Goal: Information Seeking & Learning: Learn about a topic

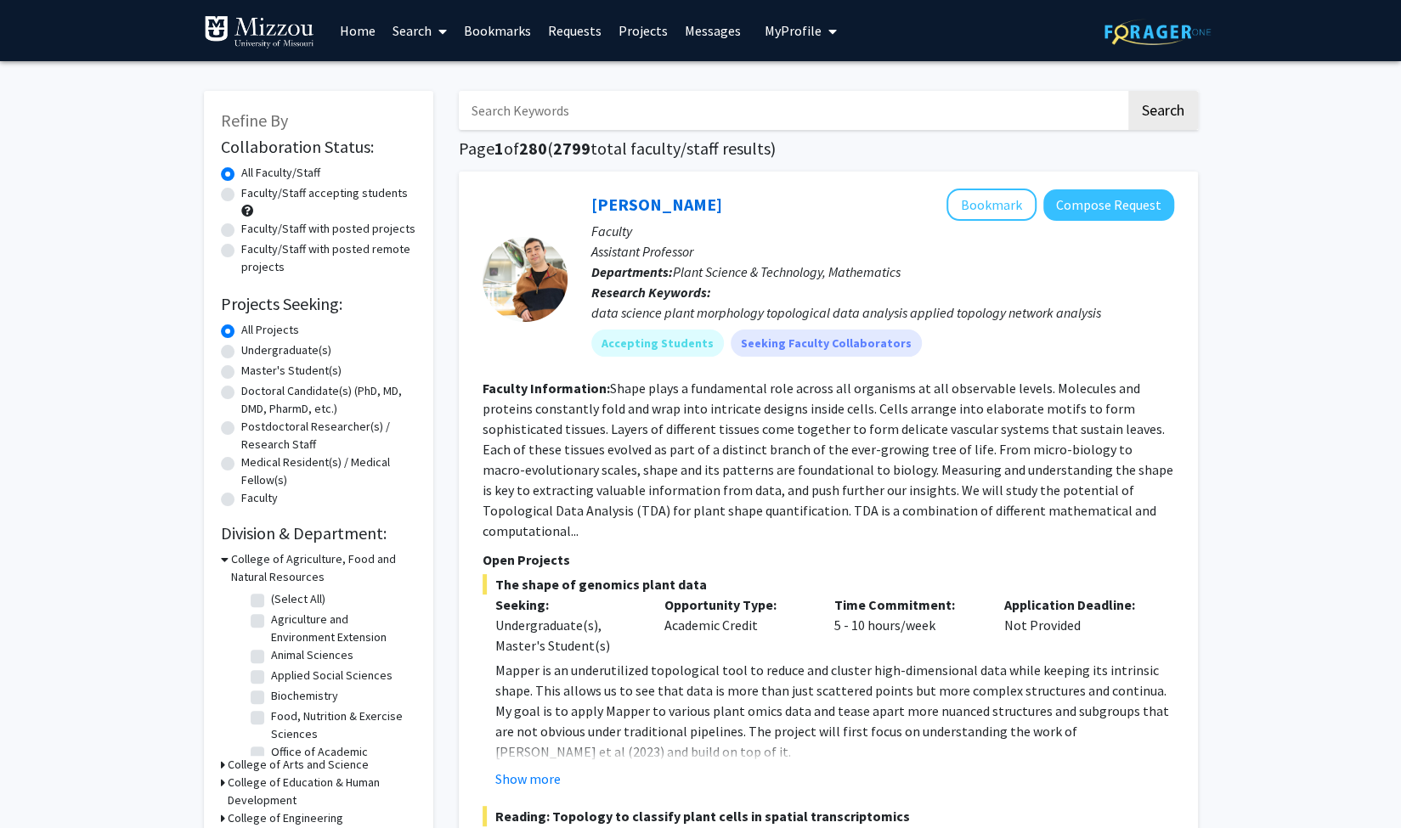
click at [241, 356] on label "Undergraduate(s)" at bounding box center [286, 351] width 90 height 18
click at [241, 353] on input "Undergraduate(s)" at bounding box center [246, 347] width 11 height 11
radio input "true"
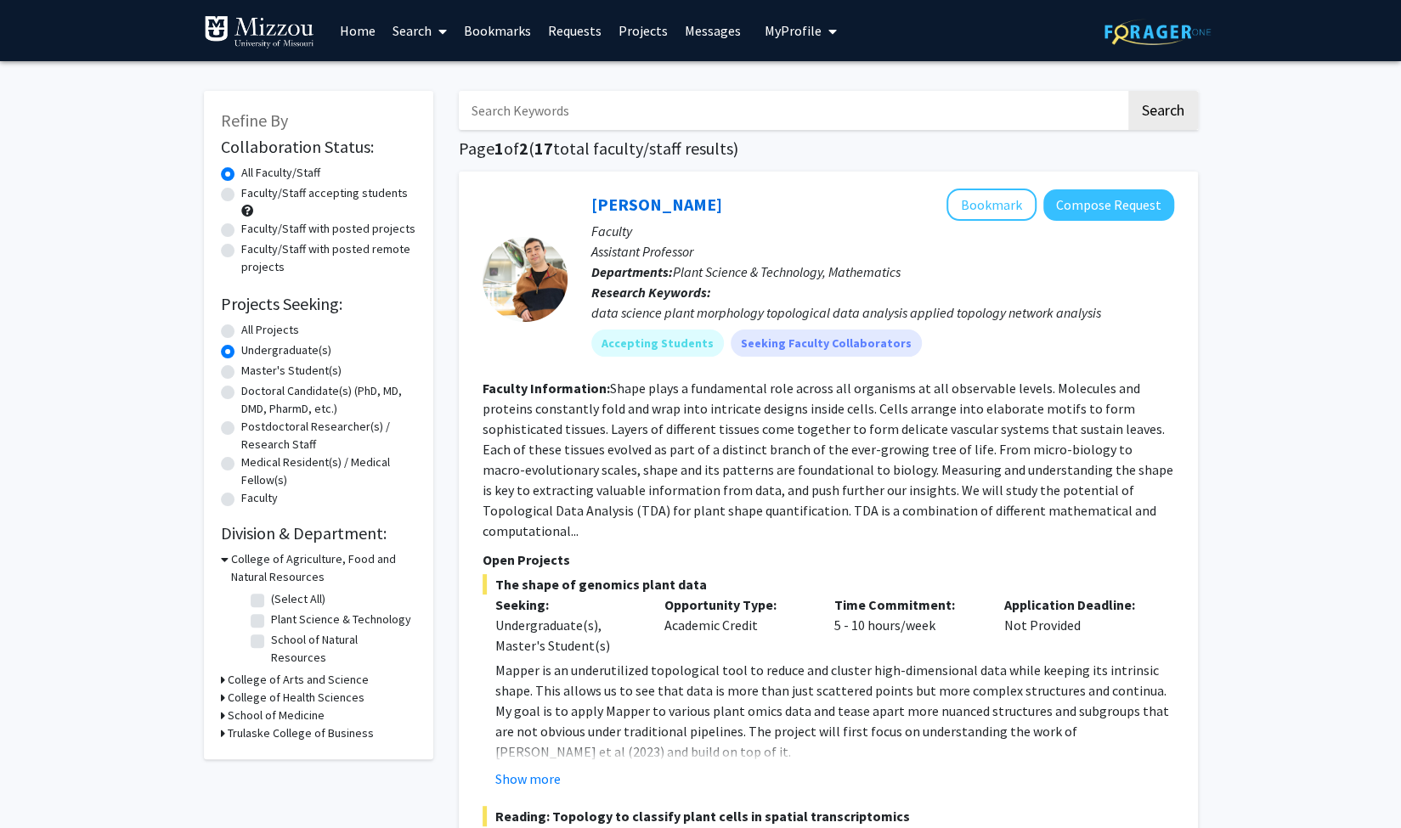
click at [241, 193] on label "Faculty/Staff accepting students" at bounding box center [324, 193] width 167 height 18
click at [241, 193] on input "Faculty/Staff accepting students" at bounding box center [246, 189] width 11 height 11
radio input "true"
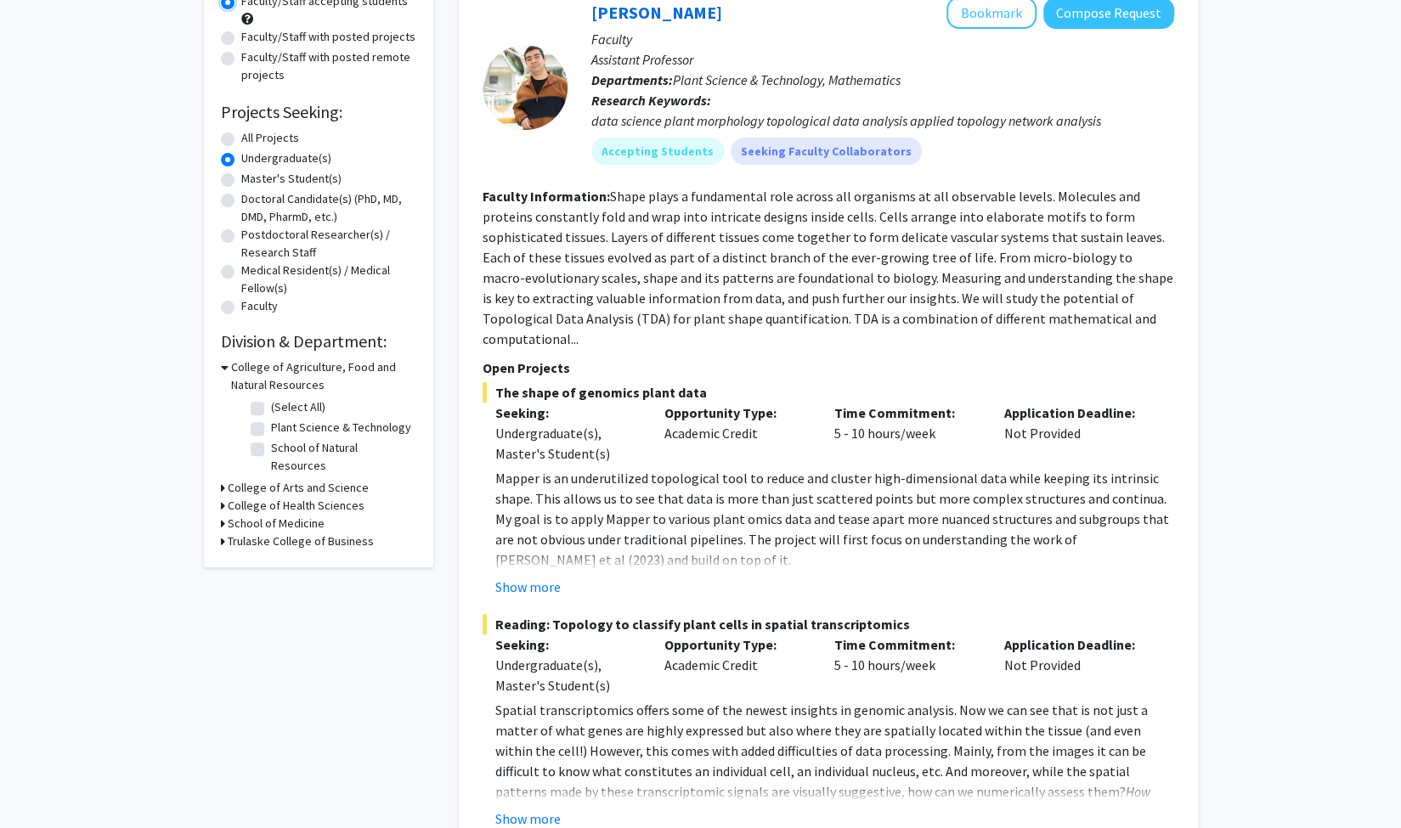
scroll to position [190, 0]
click at [226, 481] on div "College of Arts and Science" at bounding box center [318, 490] width 195 height 18
click at [223, 481] on icon at bounding box center [223, 490] width 4 height 18
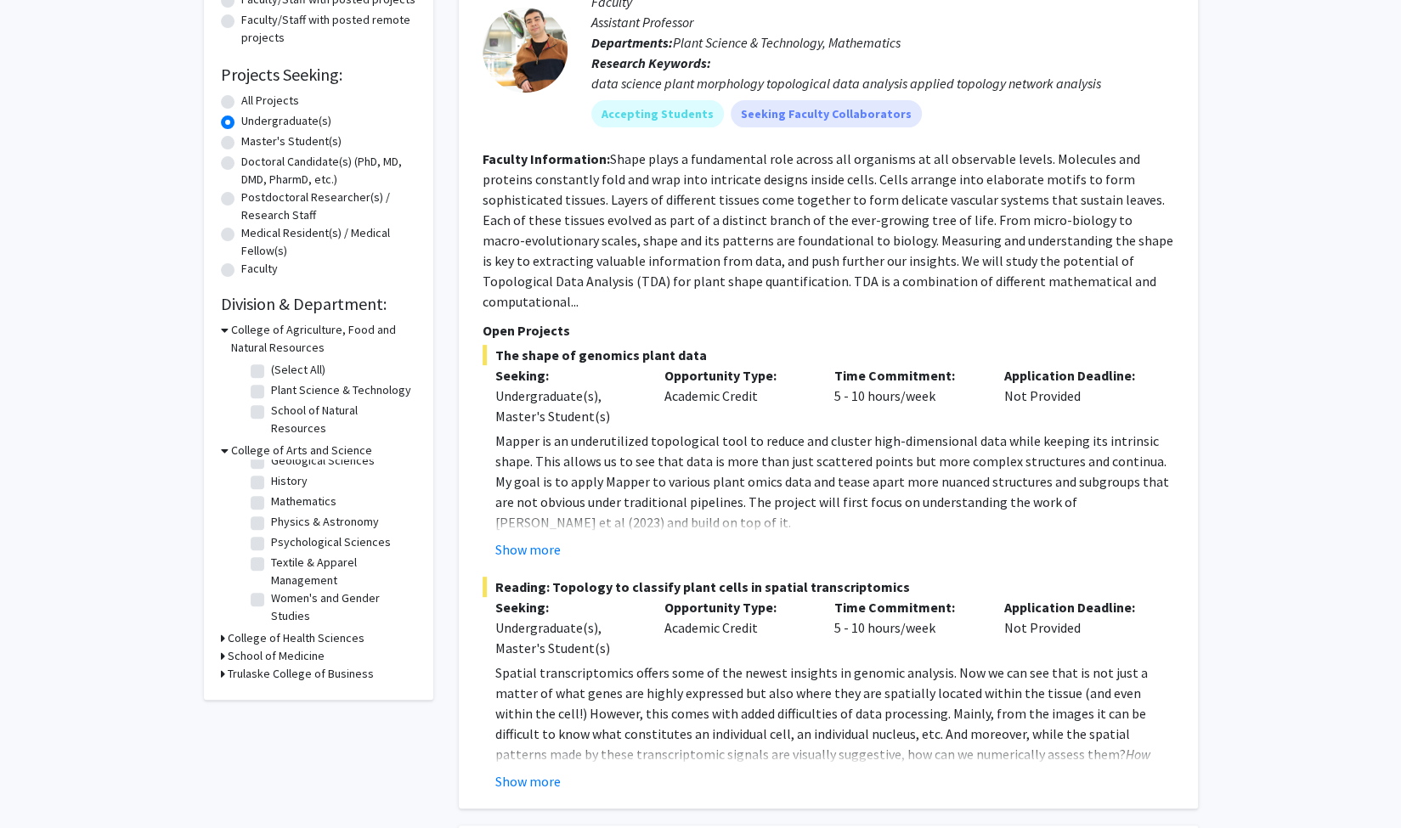
scroll to position [242, 0]
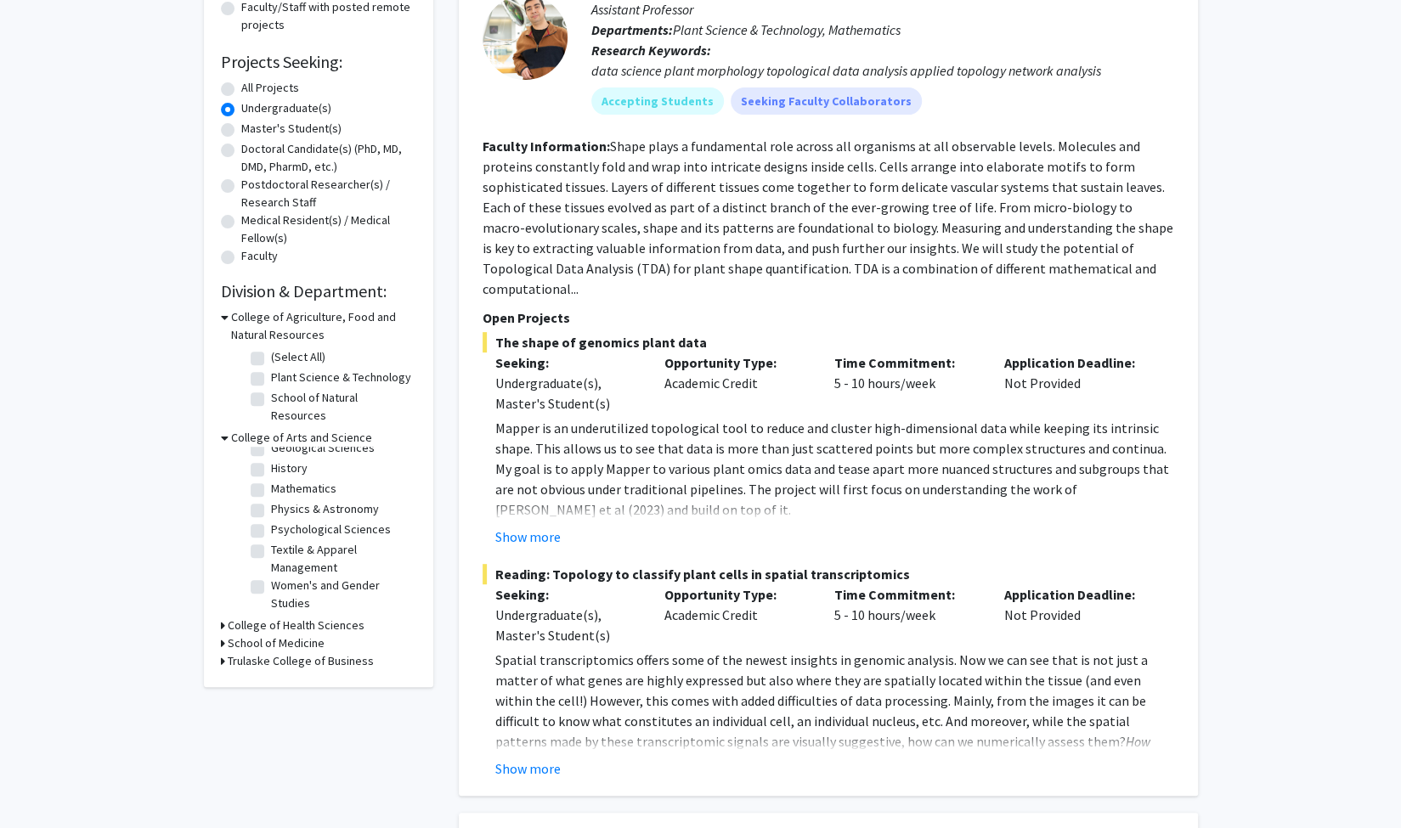
click at [256, 635] on h3 "School of Medicine" at bounding box center [276, 644] width 97 height 18
click at [256, 635] on h3 "School of Medicine" at bounding box center [279, 644] width 97 height 18
click at [268, 617] on h3 "College of Health Sciences" at bounding box center [296, 626] width 137 height 18
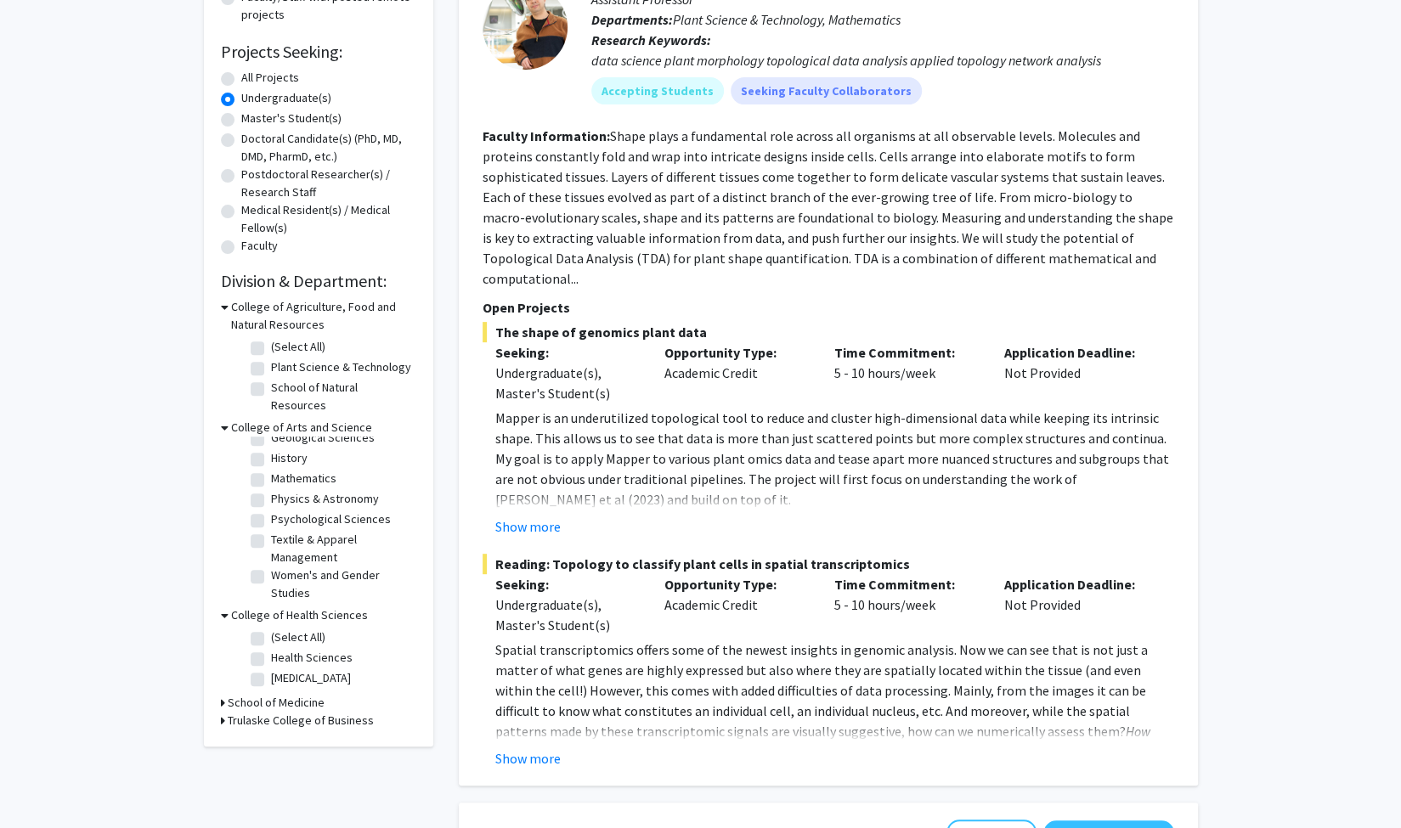
click at [269, 694] on h3 "School of Medicine" at bounding box center [276, 703] width 97 height 18
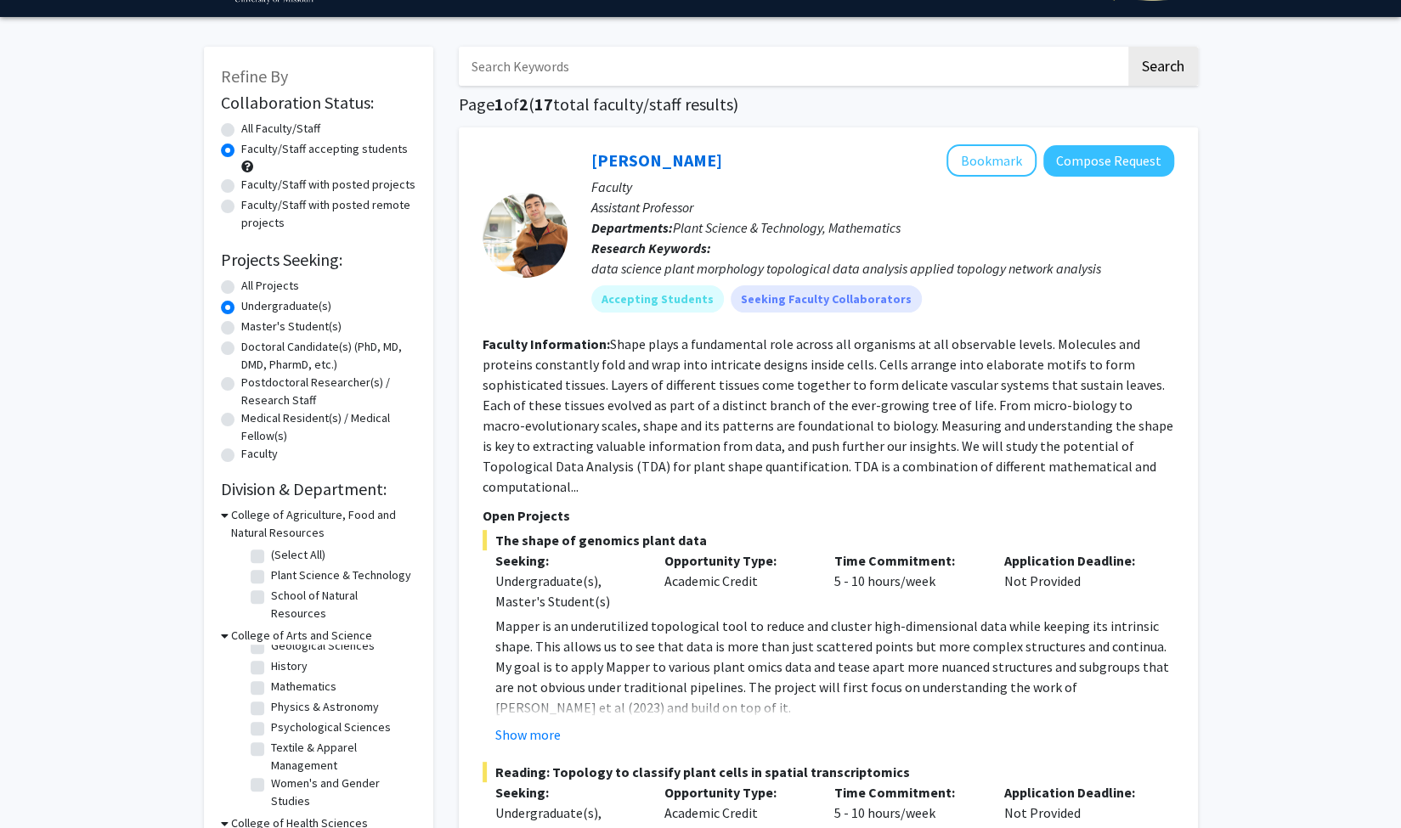
scroll to position [43, 0]
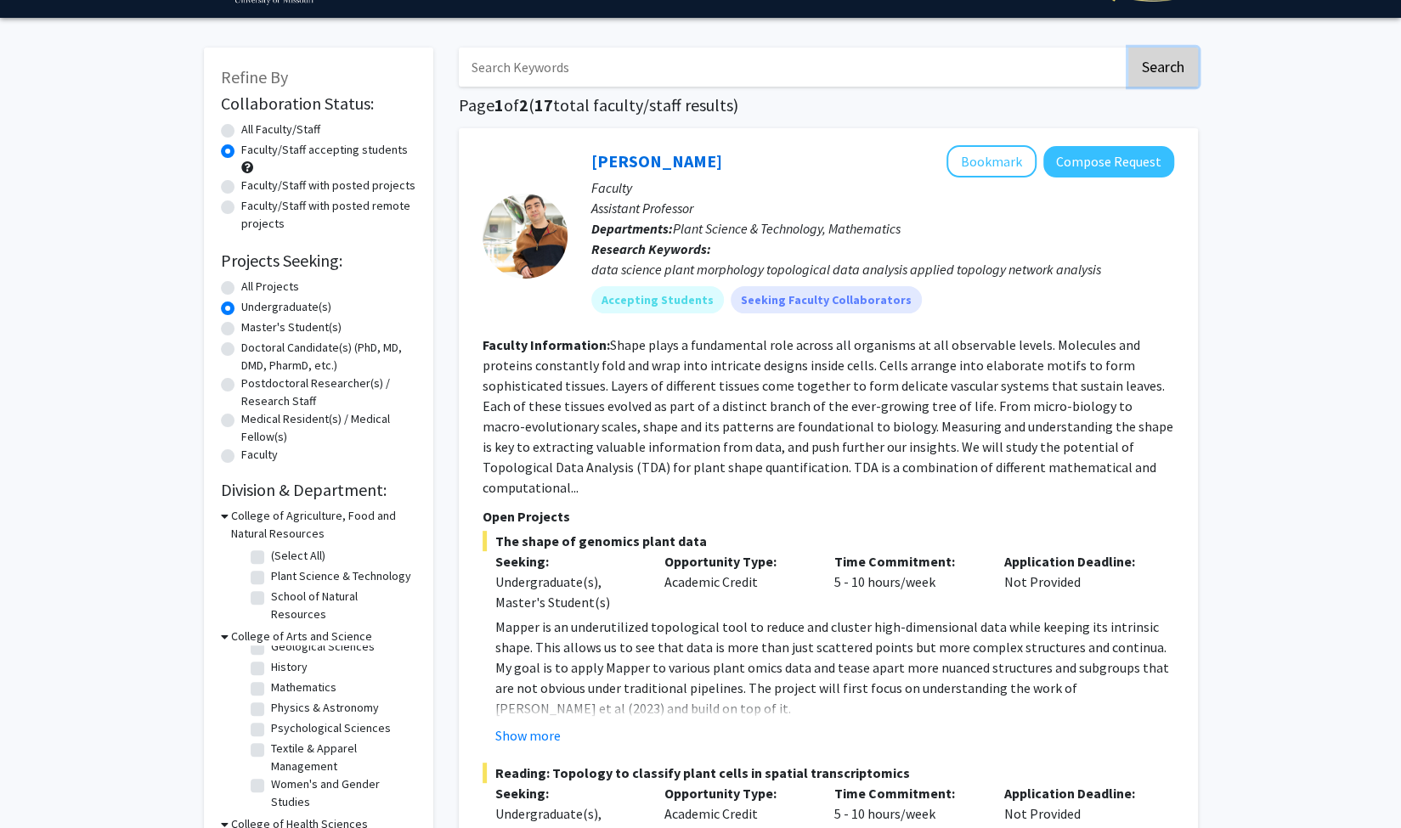
click at [1145, 68] on button "Search" at bounding box center [1163, 67] width 70 height 39
radio input "true"
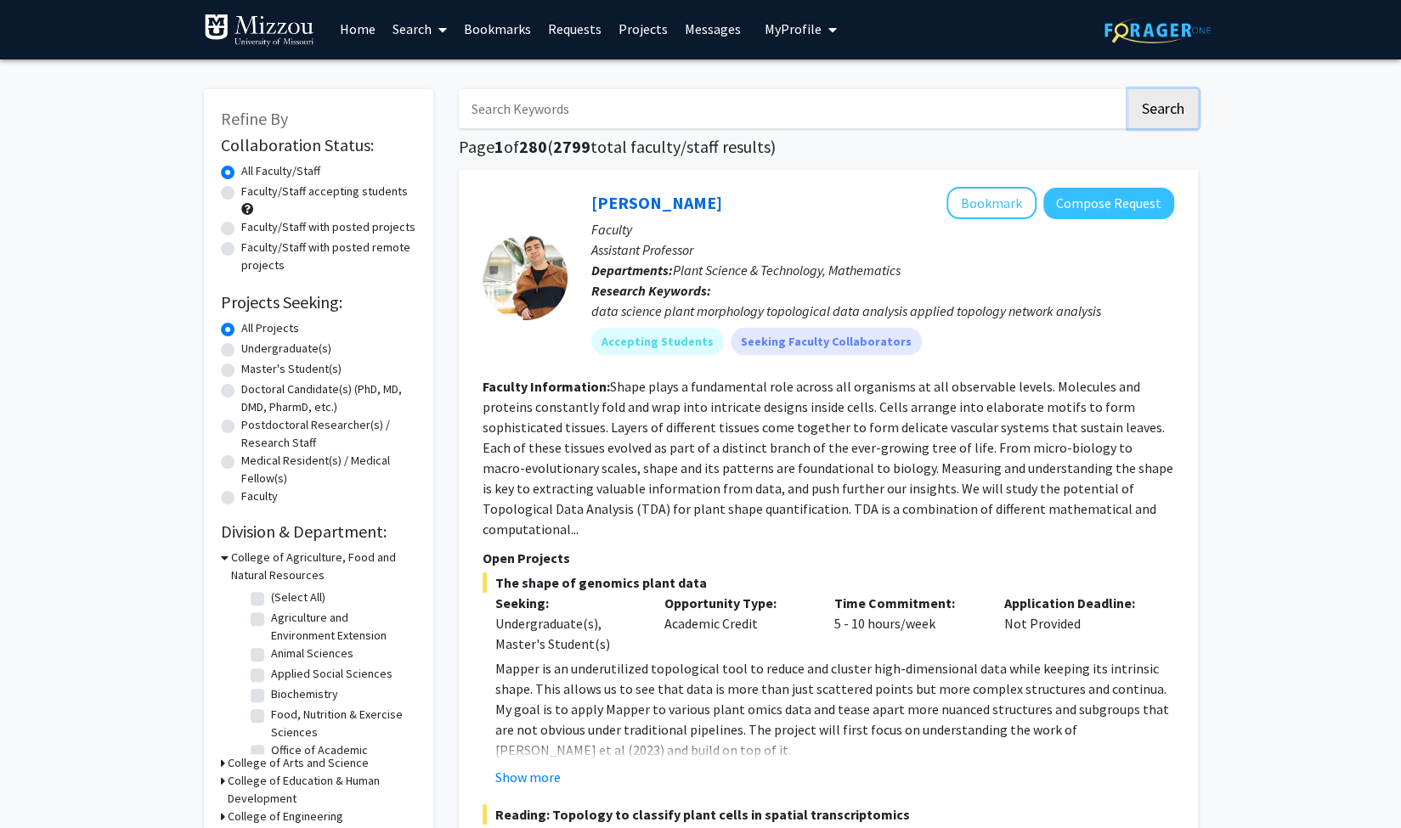
scroll to position [3, 0]
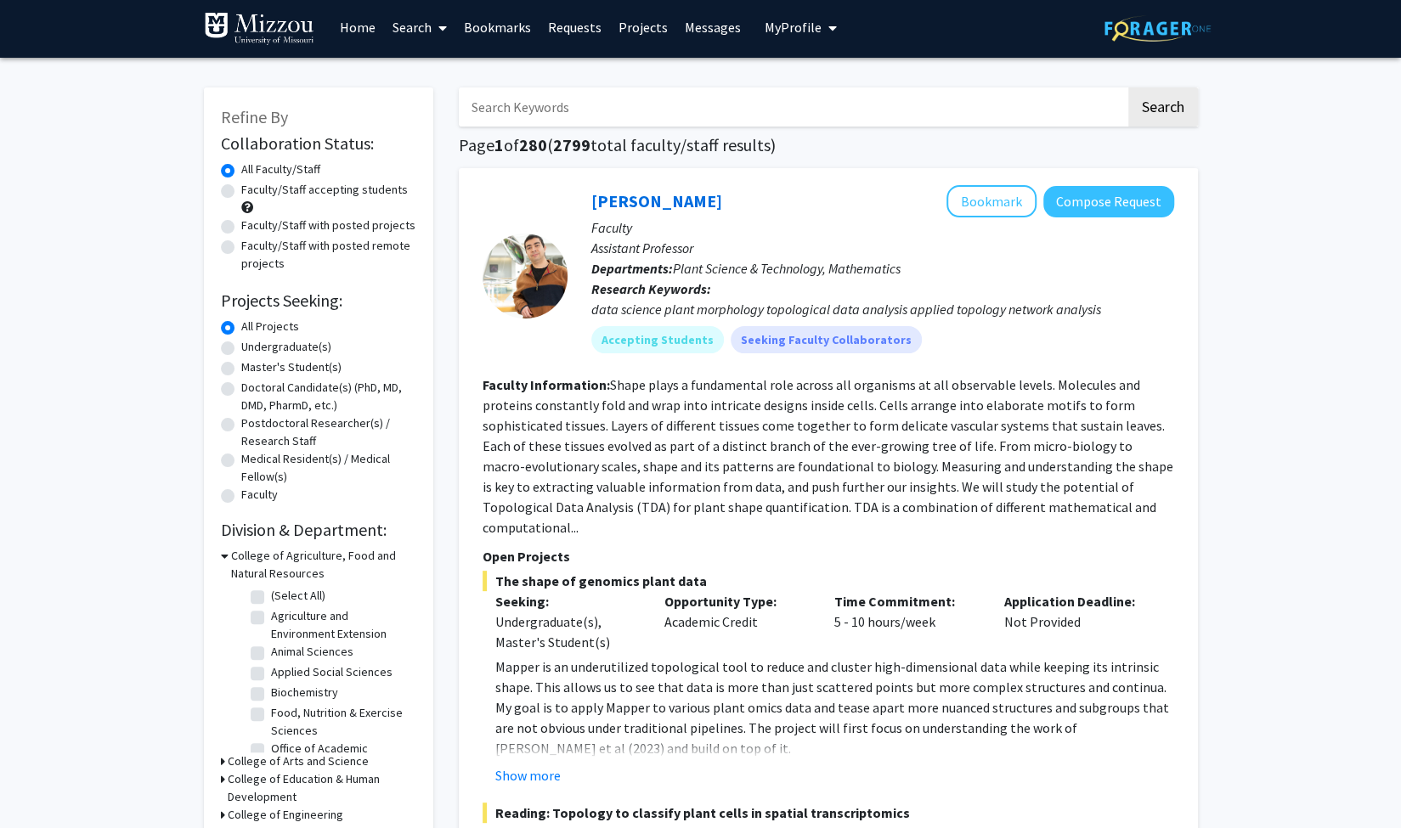
click at [282, 187] on label "Faculty/Staff accepting students" at bounding box center [324, 190] width 167 height 18
click at [252, 187] on input "Faculty/Staff accepting students" at bounding box center [246, 186] width 11 height 11
radio input "true"
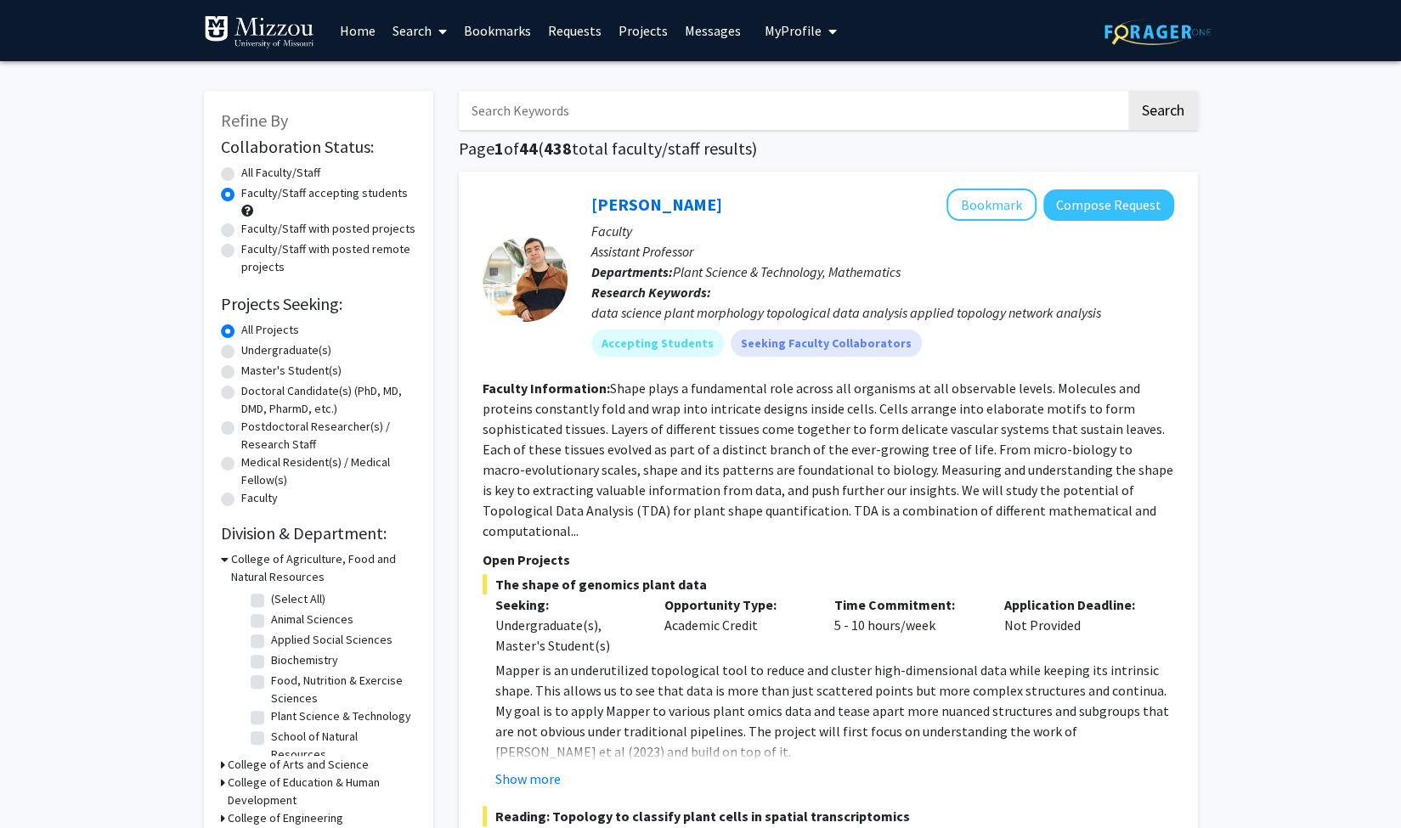
click at [269, 353] on label "Undergraduate(s)" at bounding box center [286, 351] width 90 height 18
click at [252, 353] on input "Undergraduate(s)" at bounding box center [246, 347] width 11 height 11
radio input "true"
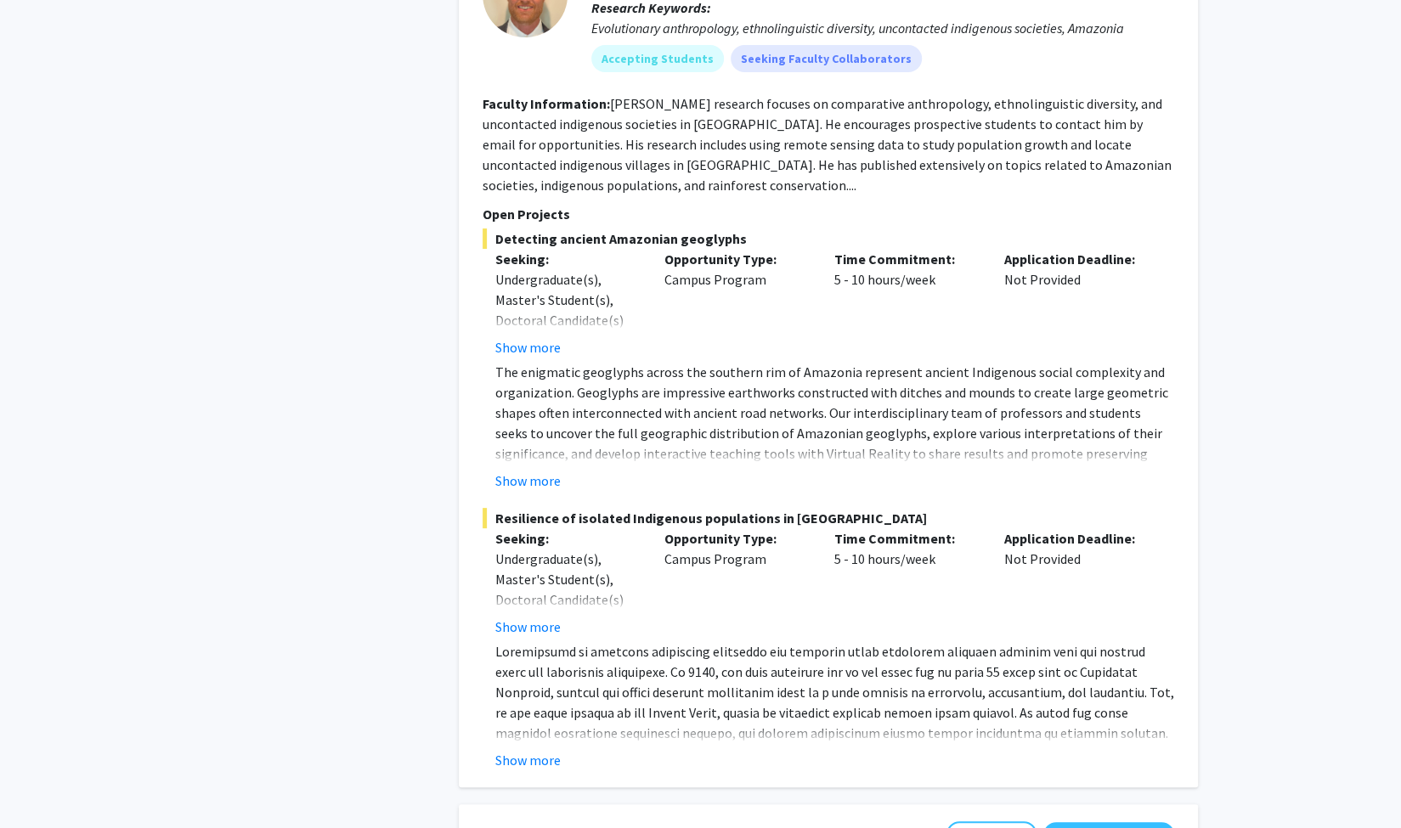
scroll to position [4328, 0]
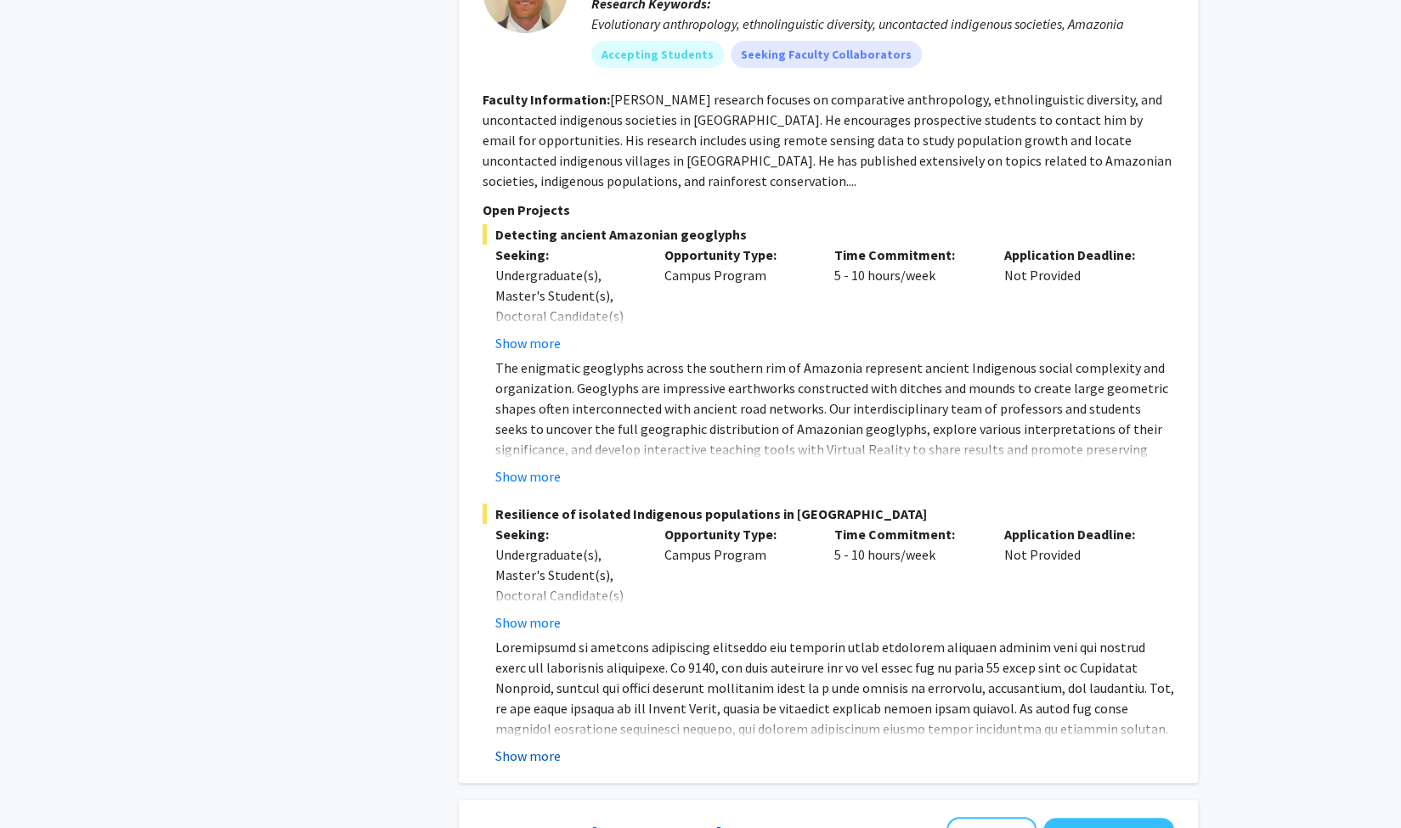
click at [537, 746] on button "Show more" at bounding box center [527, 756] width 65 height 20
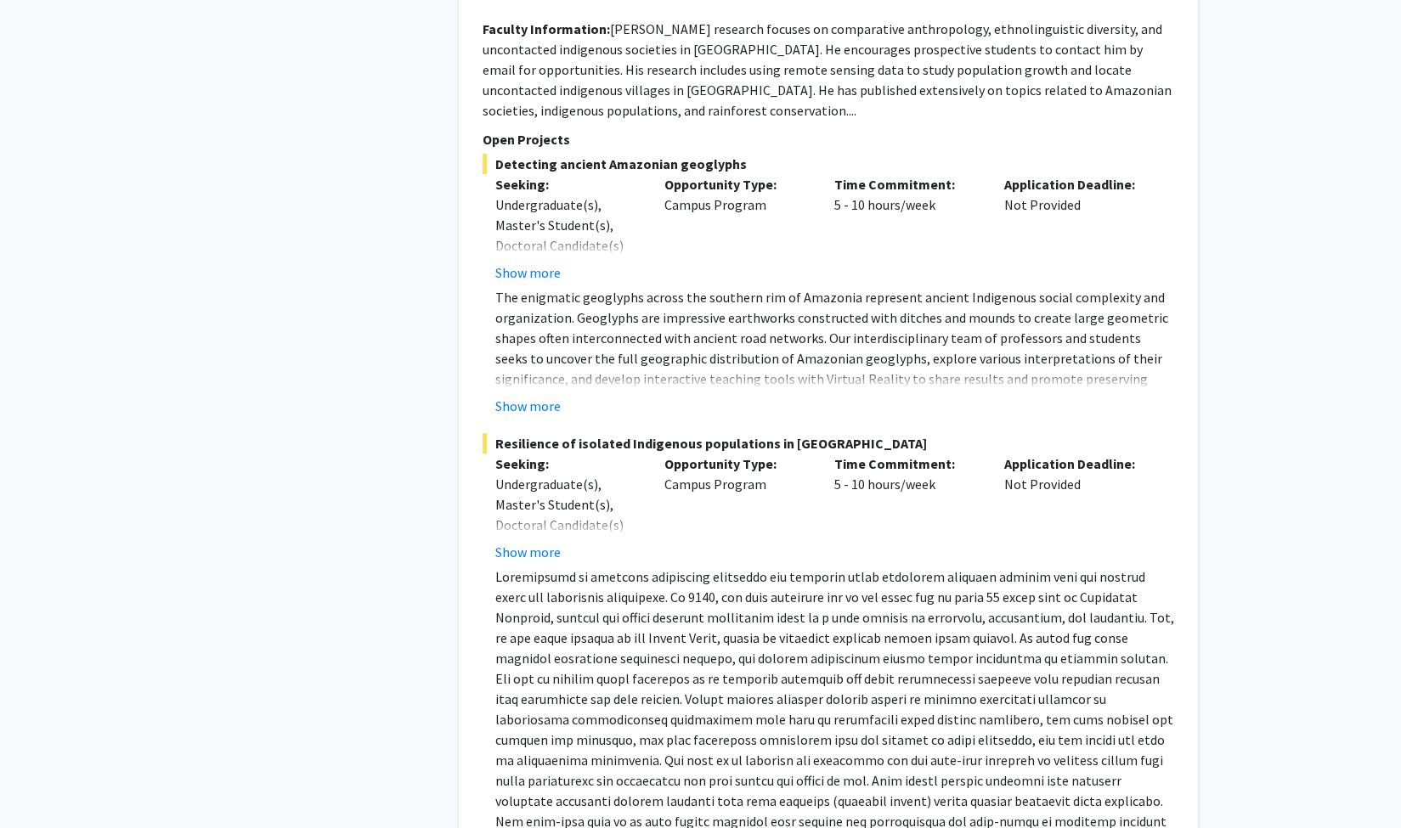
scroll to position [4132, 0]
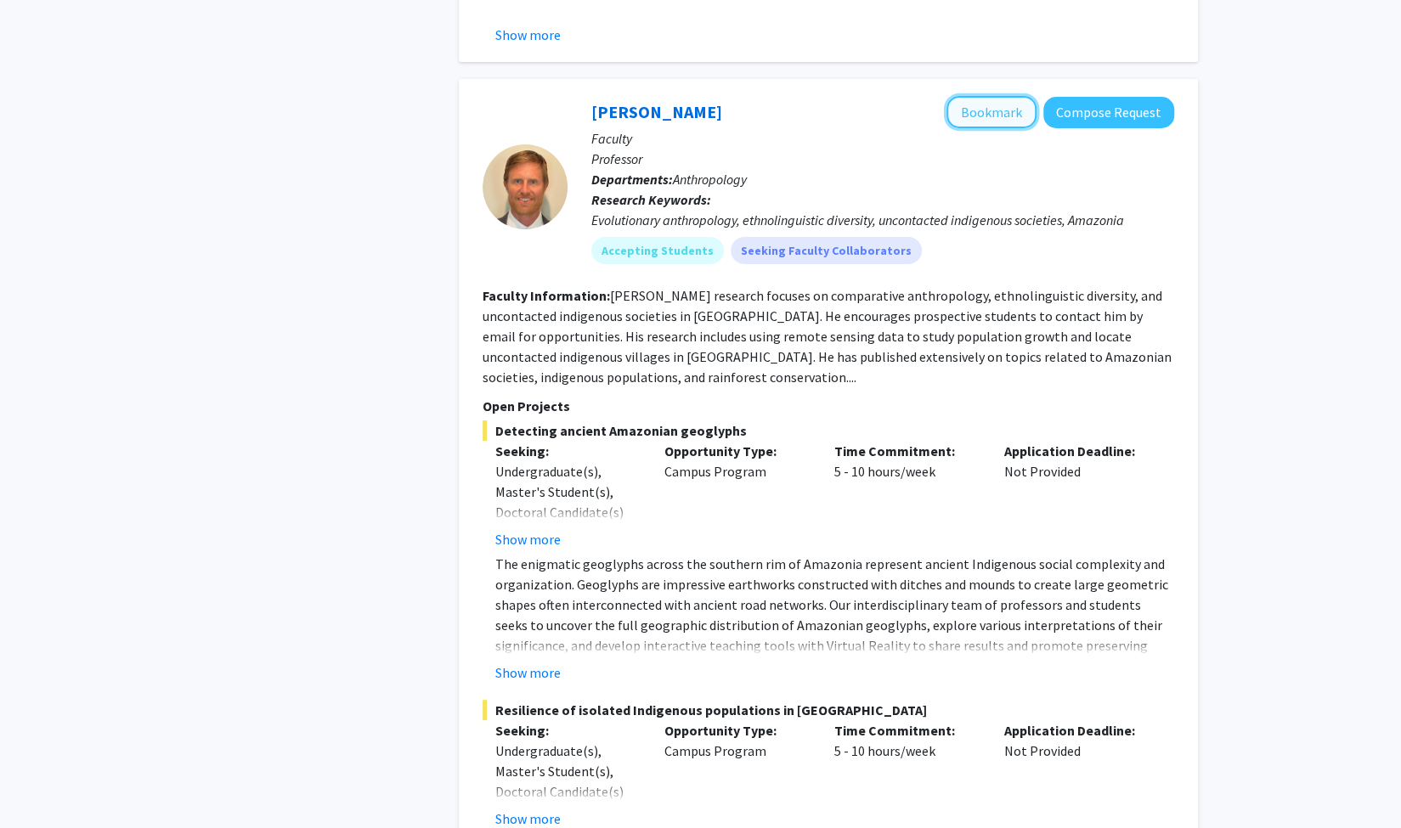
click at [1013, 96] on button "Bookmark" at bounding box center [991, 112] width 90 height 32
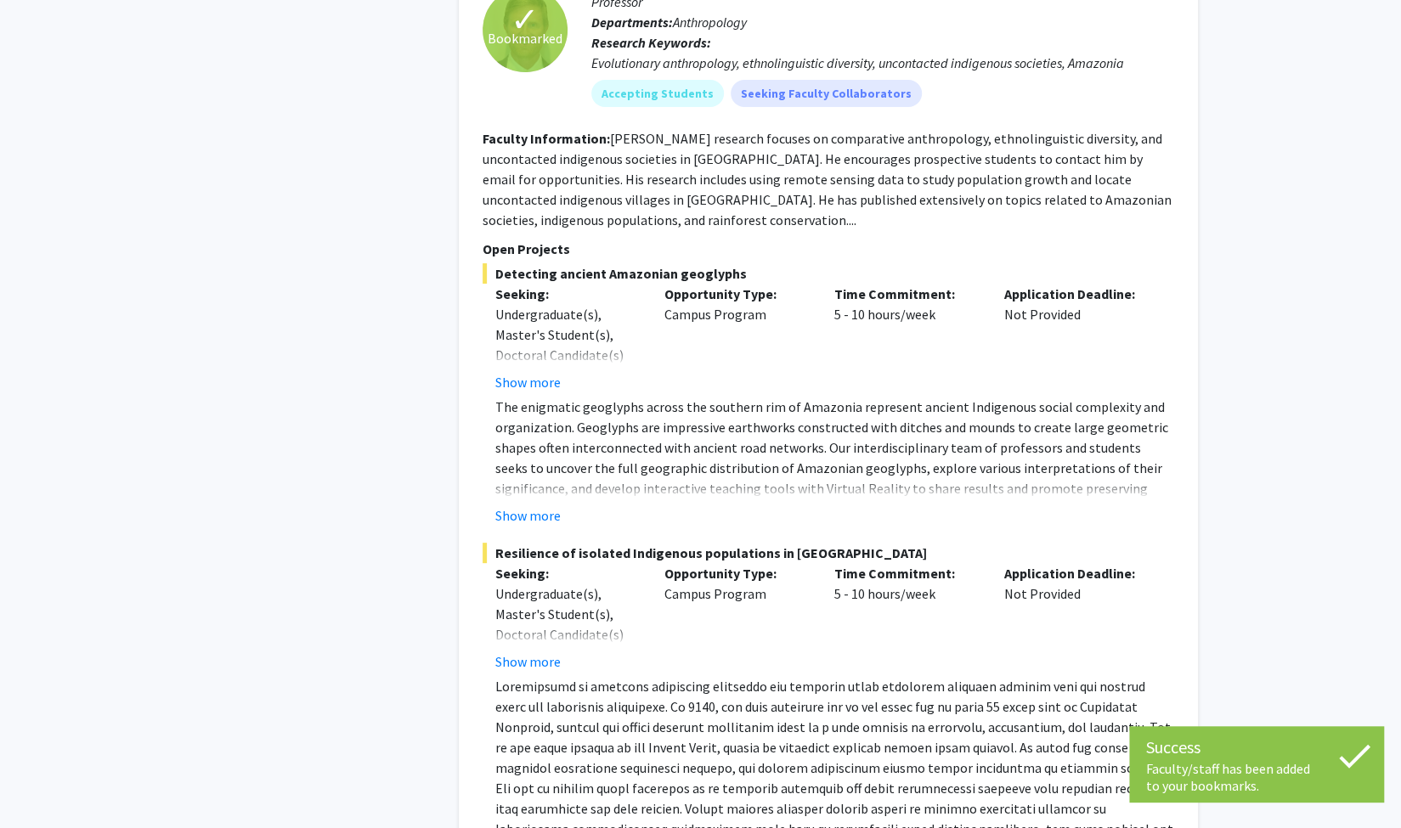
scroll to position [4290, 0]
click at [532, 371] on button "Show more" at bounding box center [527, 381] width 65 height 20
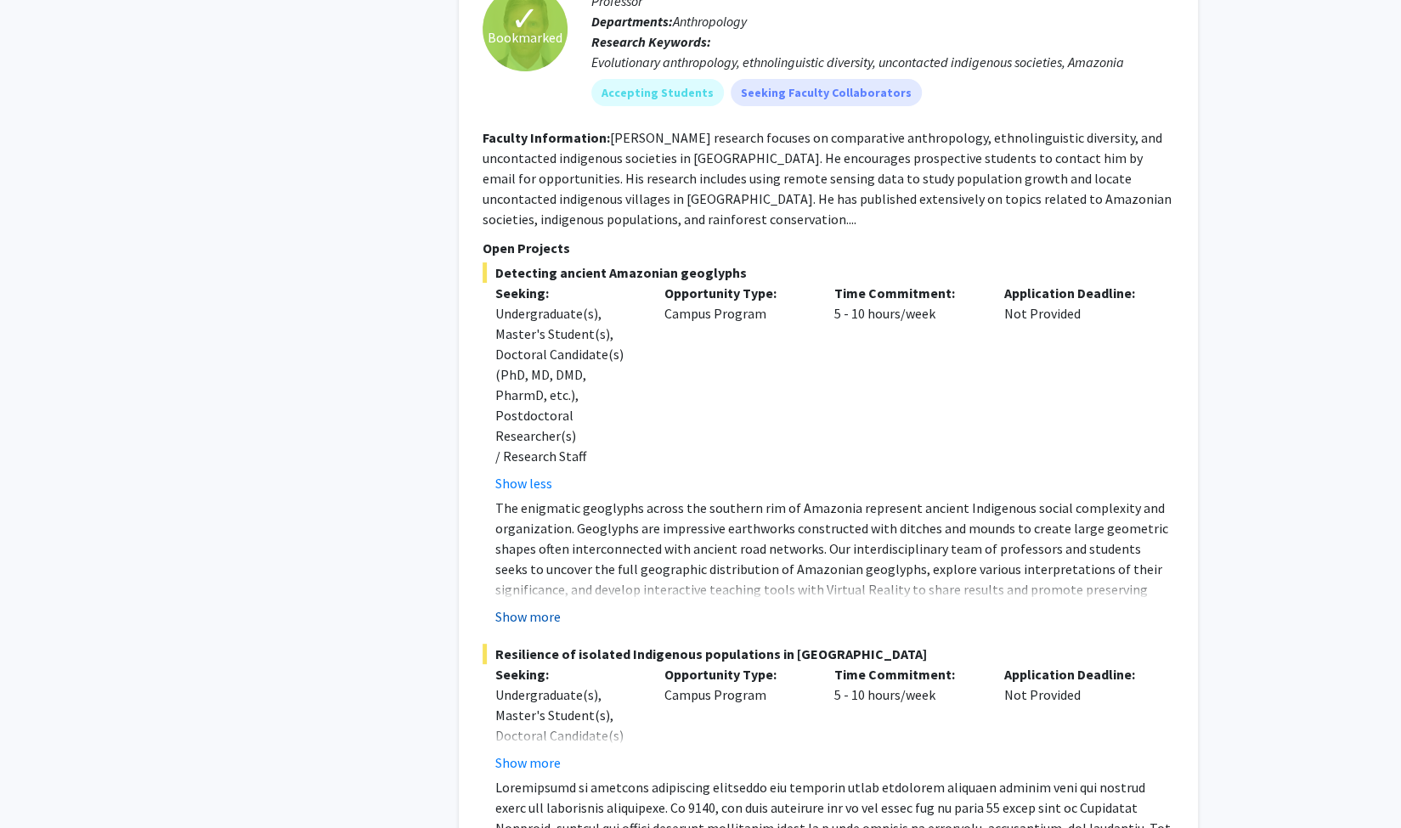
click at [542, 607] on button "Show more" at bounding box center [527, 617] width 65 height 20
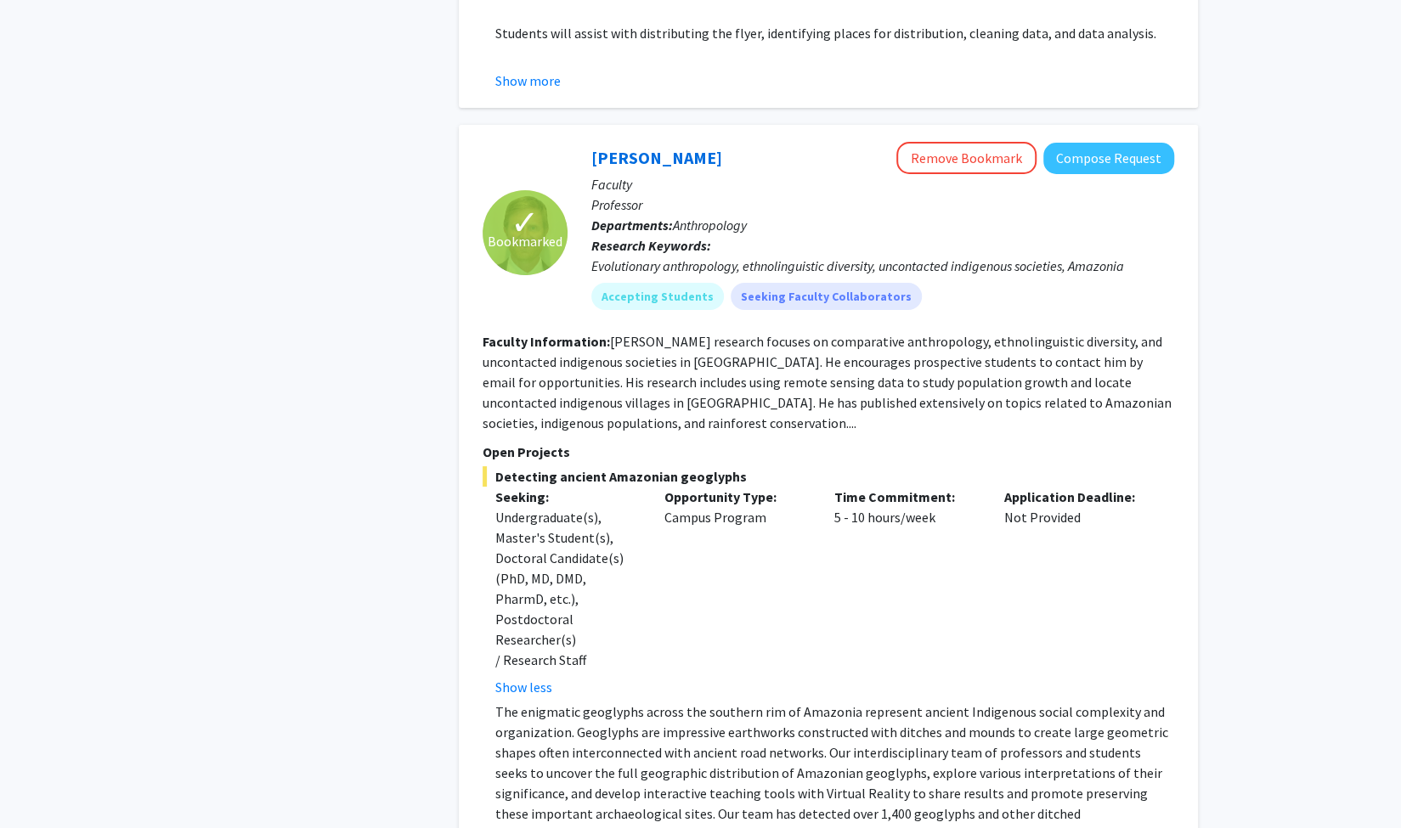
scroll to position [4087, 0]
click at [379, 570] on div "Refine By Collaboration Status: Collaboration Status All Faculty/Staff Collabor…" at bounding box center [318, 766] width 255 height 9558
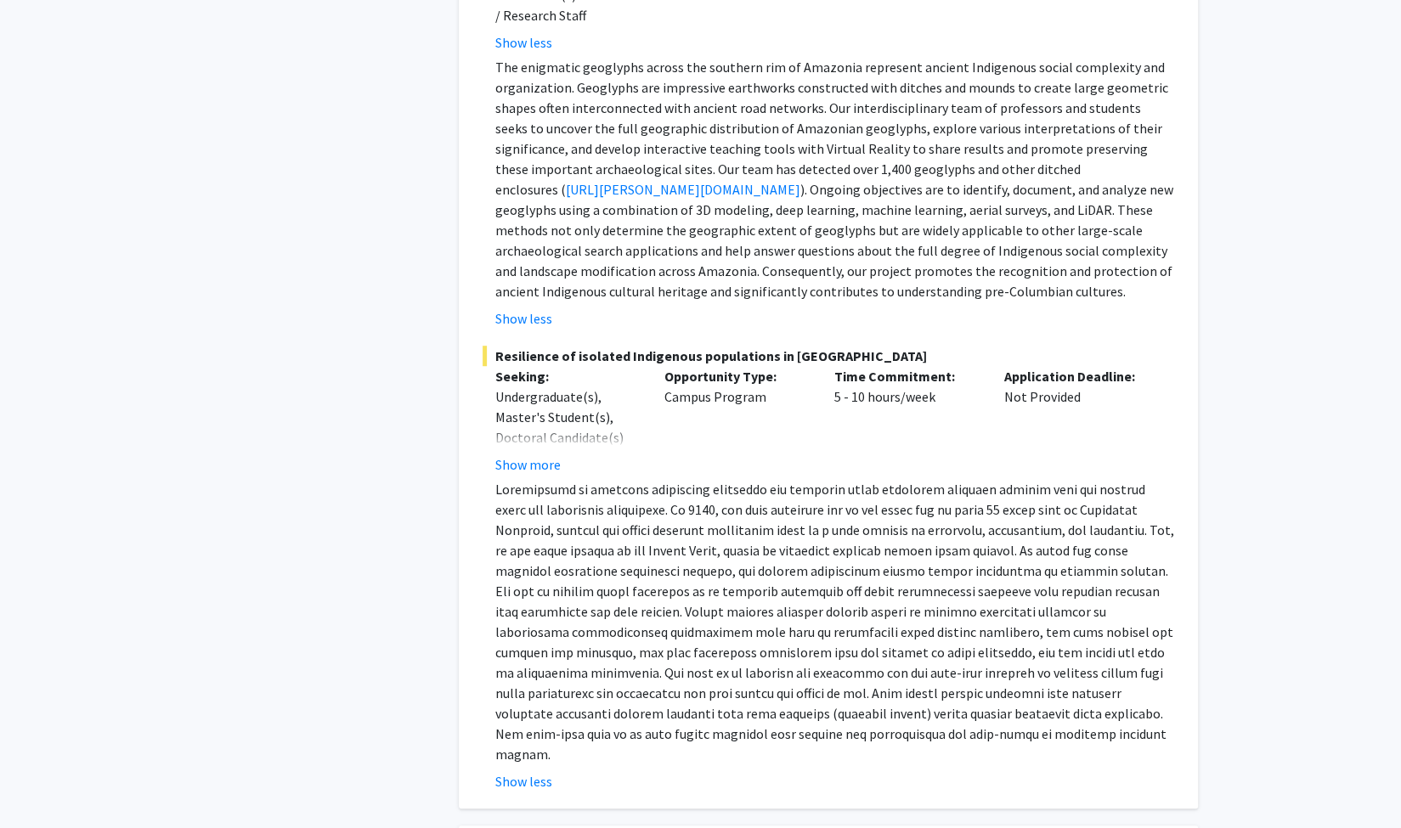
scroll to position [4678, 0]
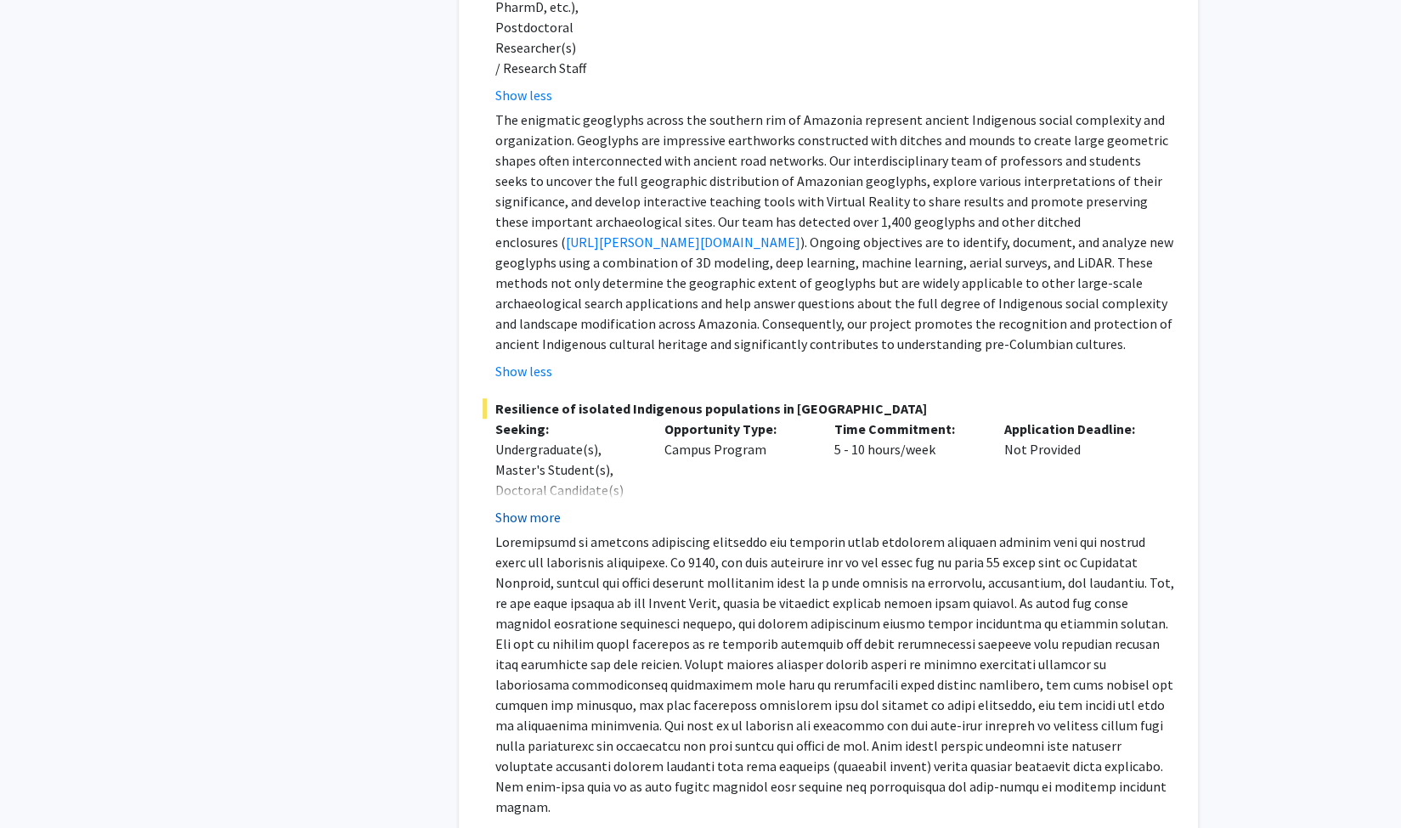
click at [543, 507] on button "Show more" at bounding box center [527, 517] width 65 height 20
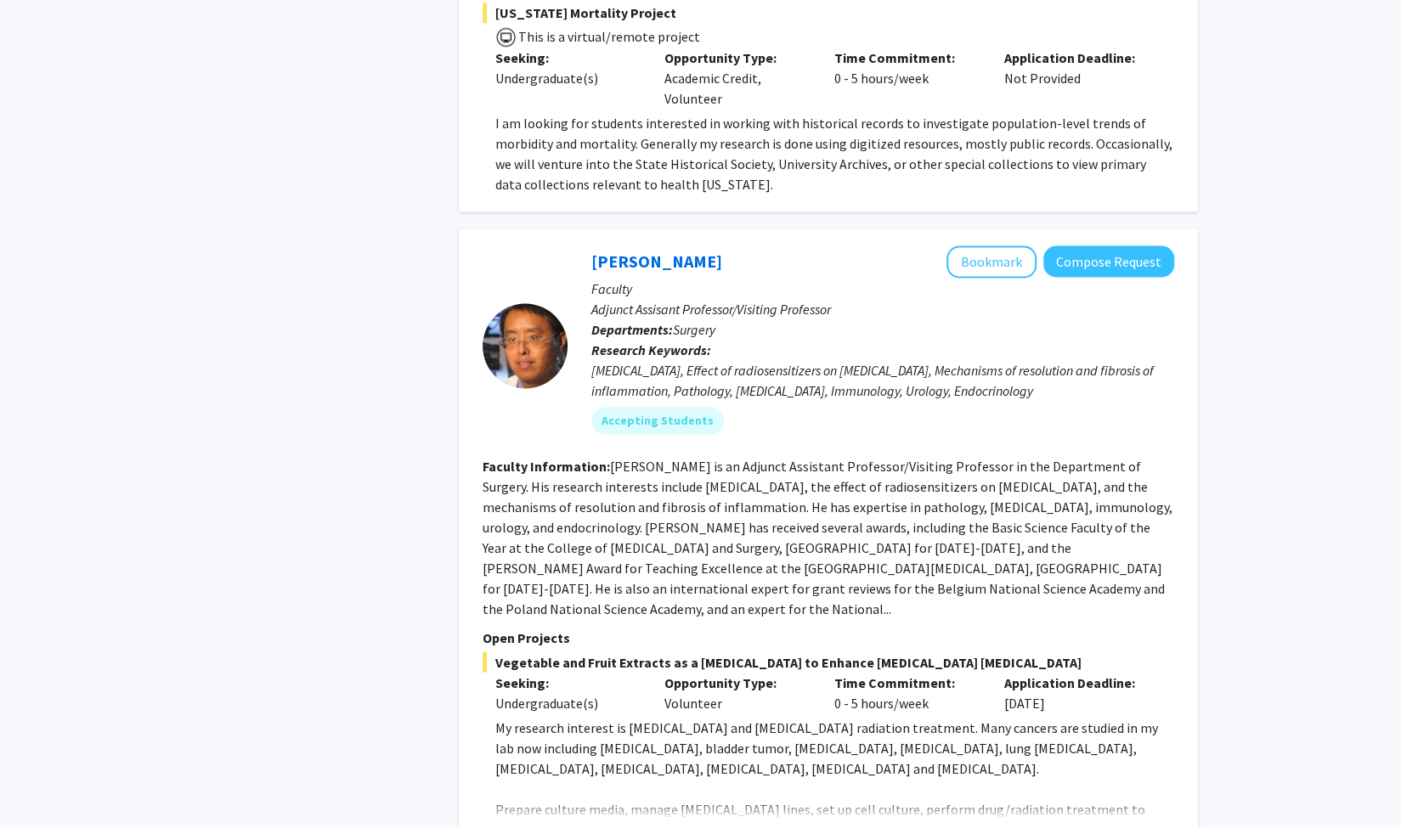
scroll to position [6117, 0]
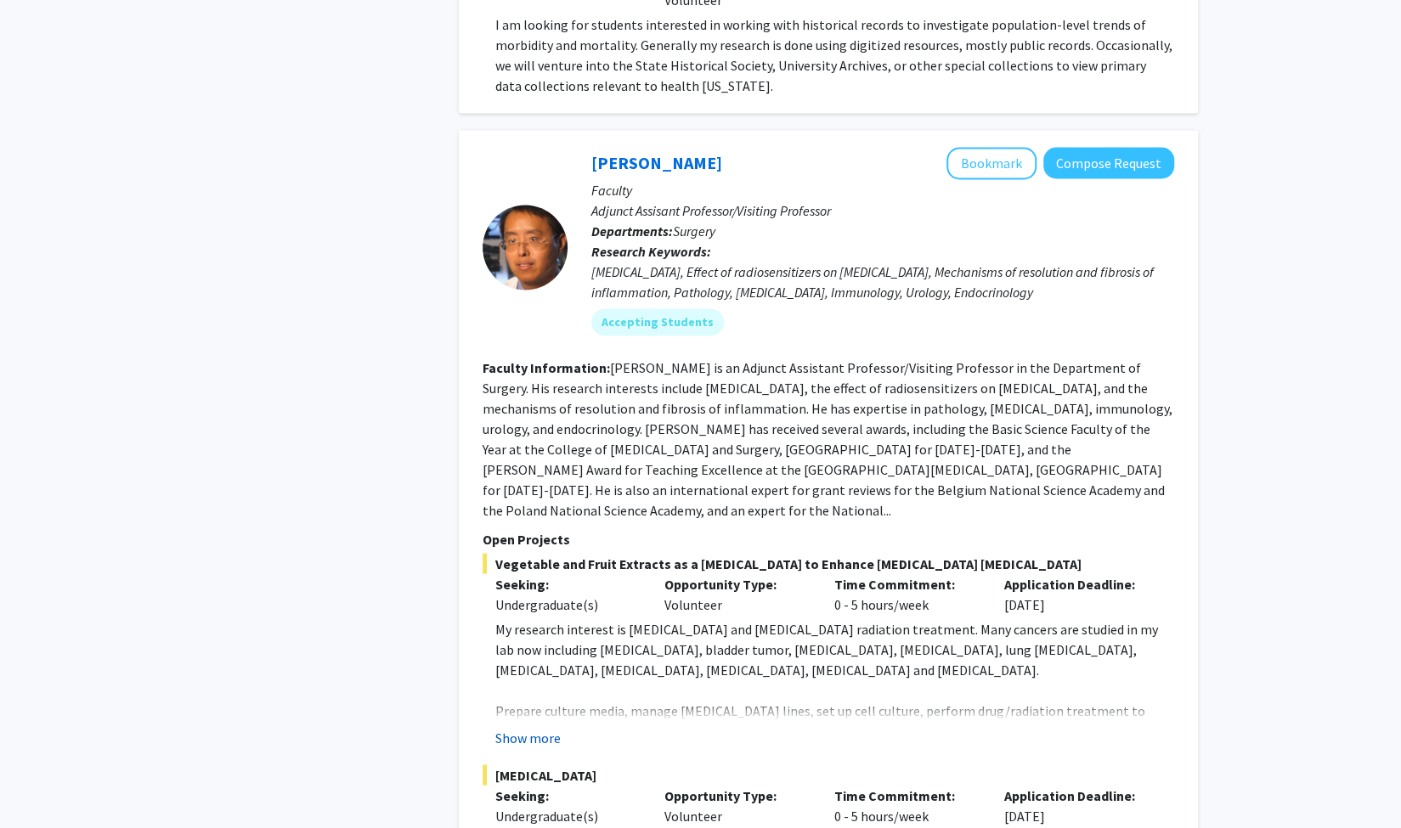
click at [516, 727] on button "Show more" at bounding box center [527, 737] width 65 height 20
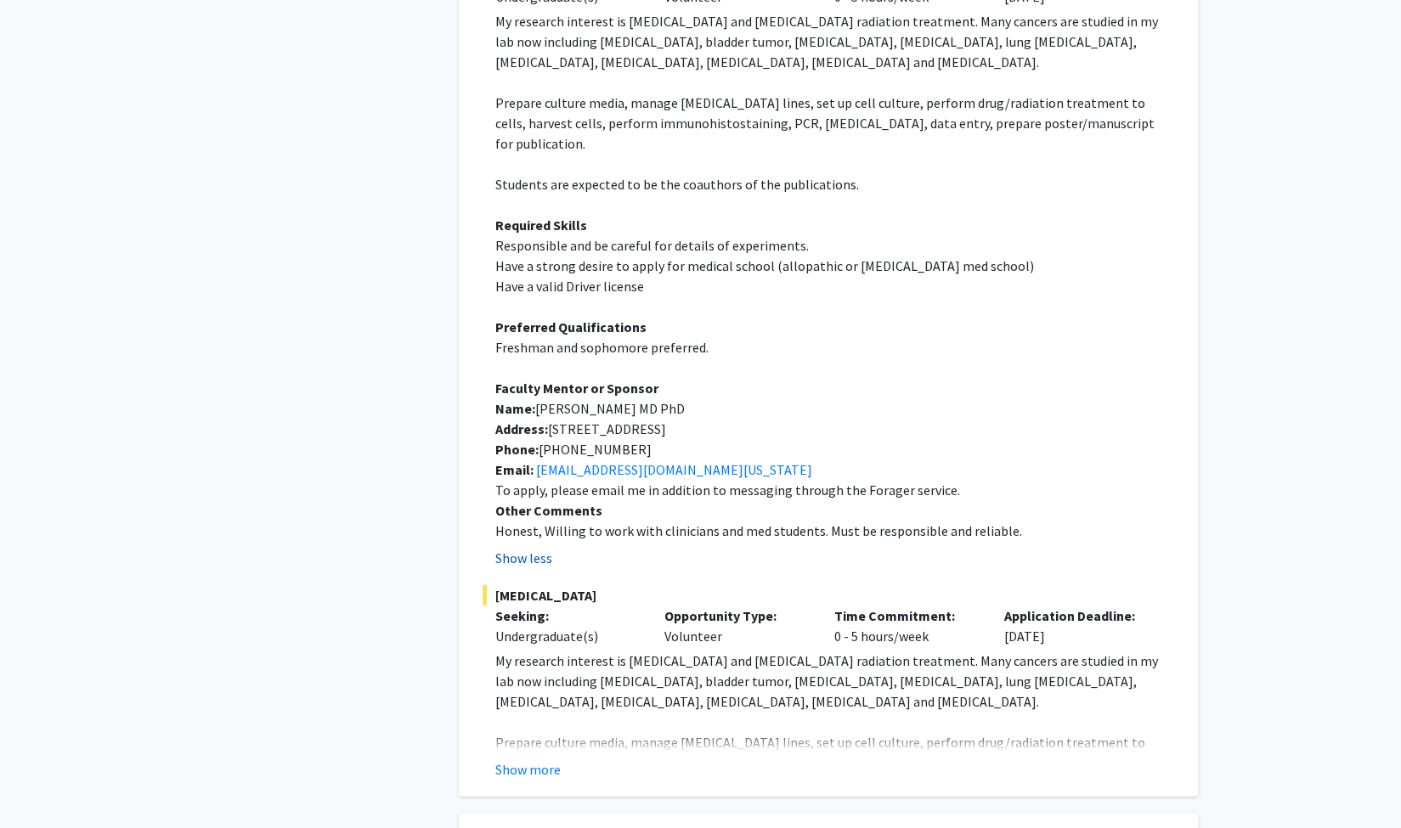
scroll to position [6744, 0]
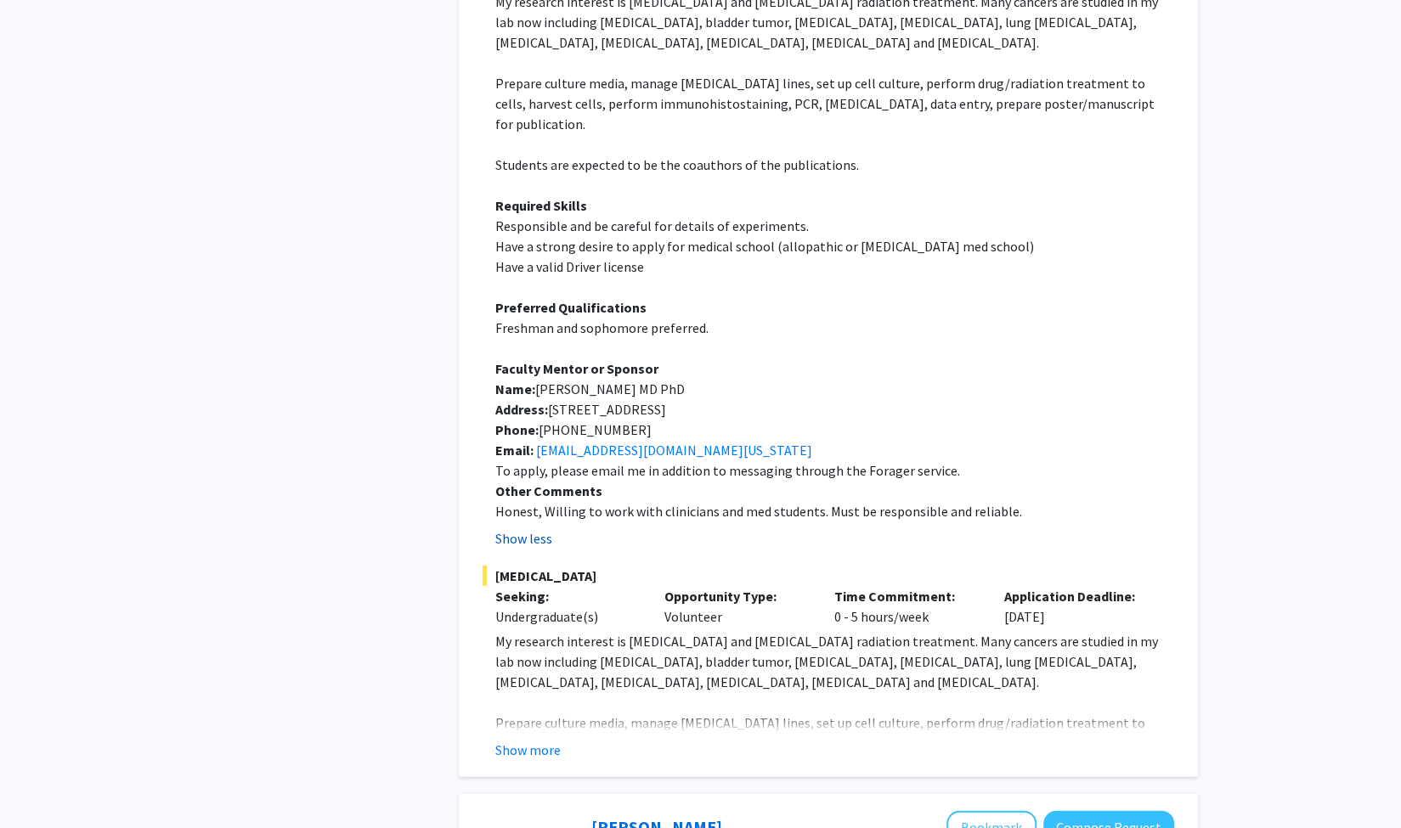
click at [516, 740] on button "Show more" at bounding box center [527, 750] width 65 height 20
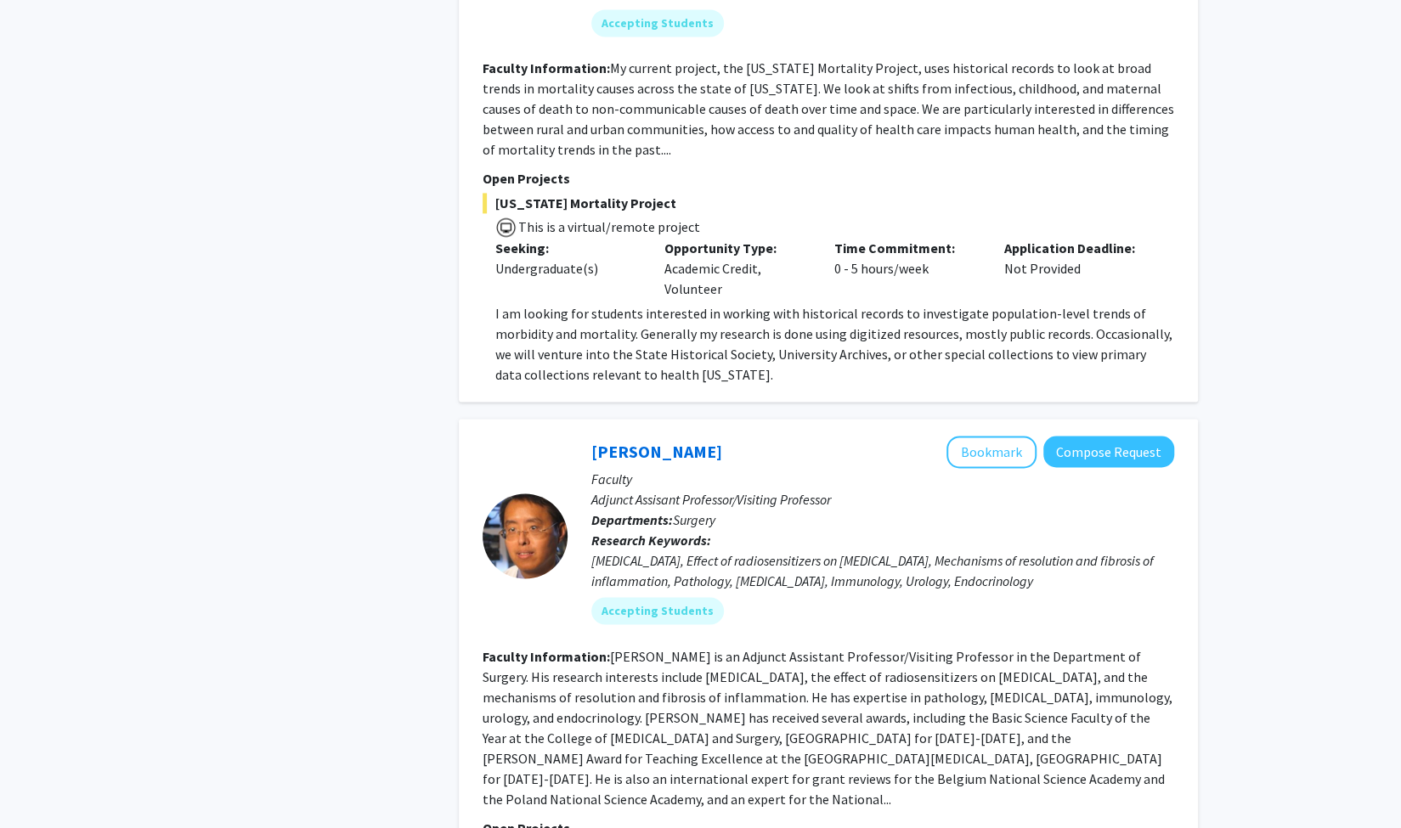
scroll to position [5827, 0]
click at [975, 437] on button "Bookmark" at bounding box center [991, 453] width 90 height 32
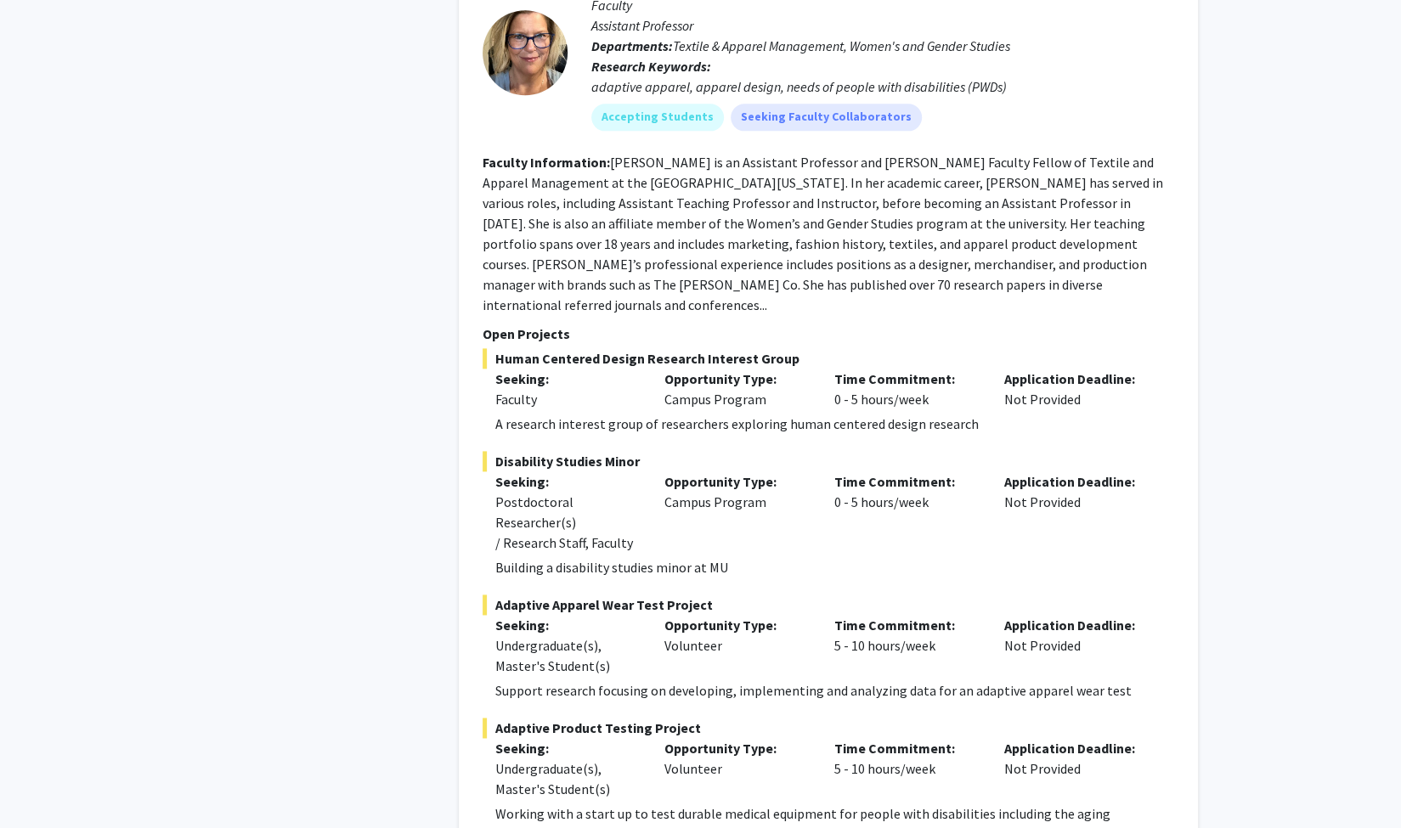
scroll to position [9669, 0]
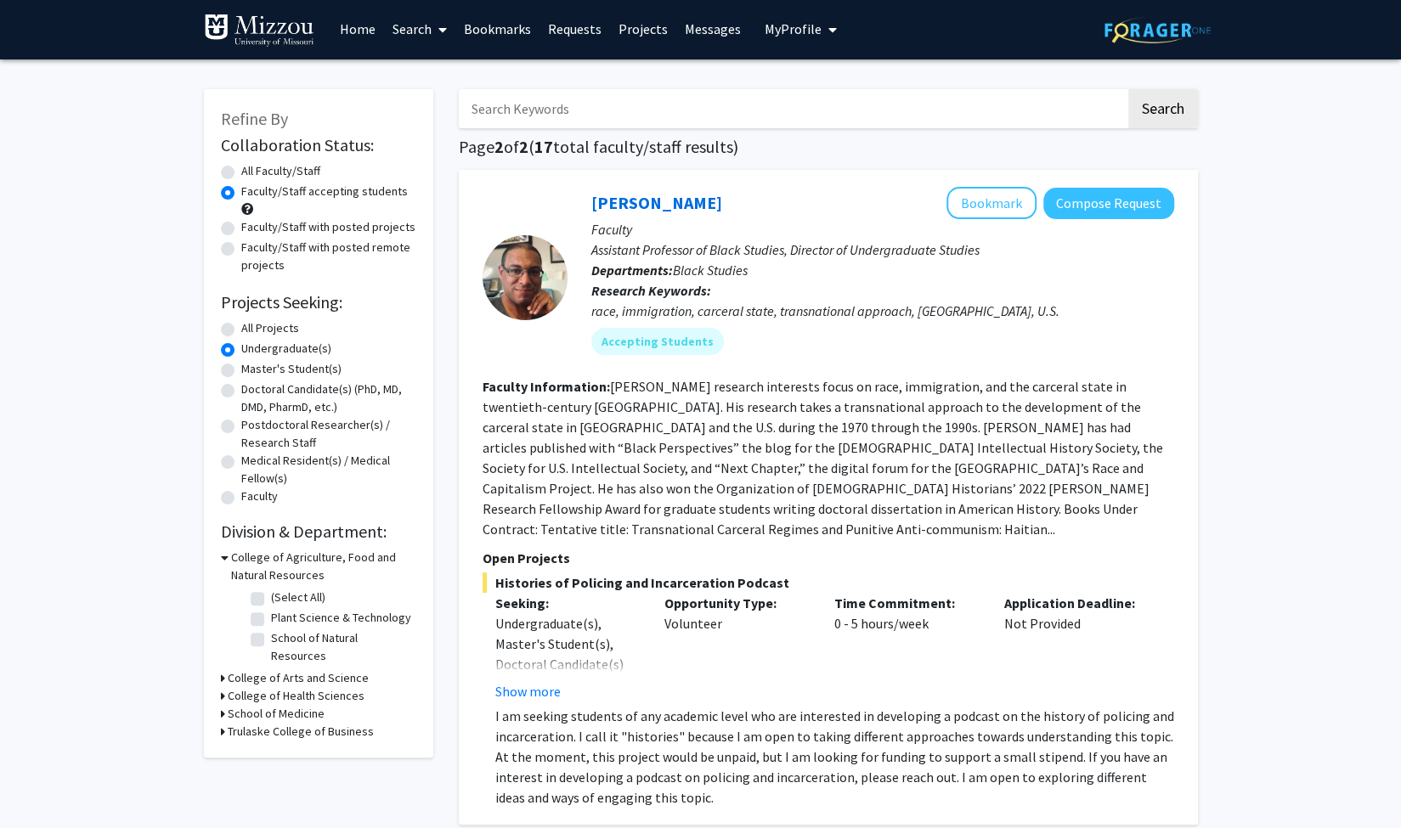
scroll to position [1, 0]
